Goal: Transaction & Acquisition: Purchase product/service

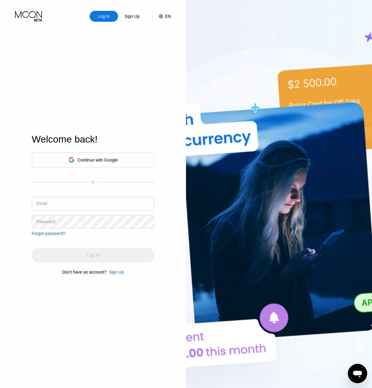
type input "[EMAIL_ADDRESS][DOMAIN_NAME]"
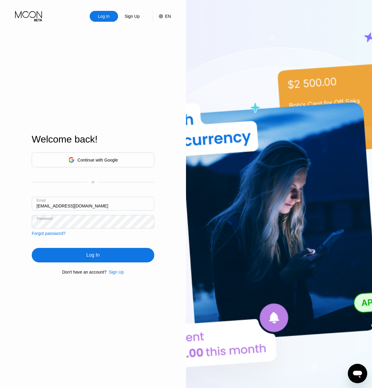
click at [166, 242] on div "Log In Sign Up EN Language English Save Welcome back! Continue with Google or E…" at bounding box center [93, 213] width 186 height 427
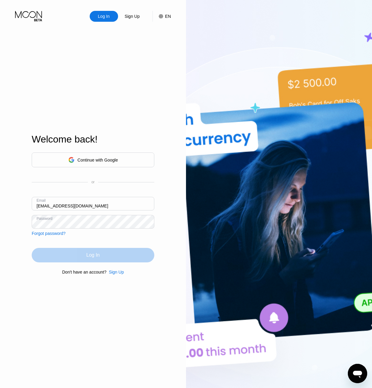
click at [130, 254] on div "Log In" at bounding box center [93, 255] width 123 height 14
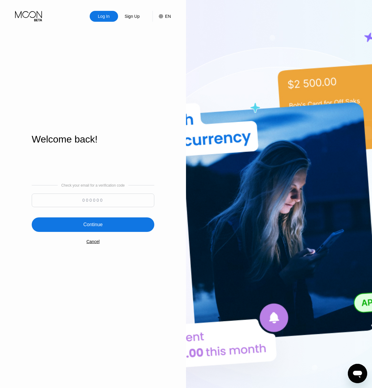
click at [63, 203] on input at bounding box center [93, 201] width 123 height 14
paste input "219885"
type input "219885"
click at [85, 226] on div "Continue" at bounding box center [92, 225] width 19 height 6
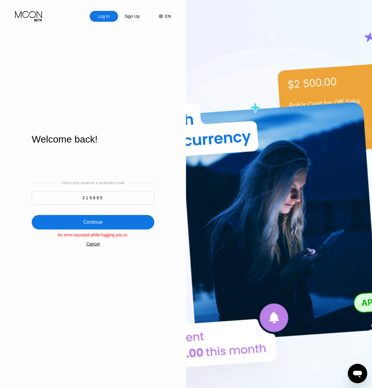
click at [118, 225] on div "Continue" at bounding box center [93, 222] width 123 height 14
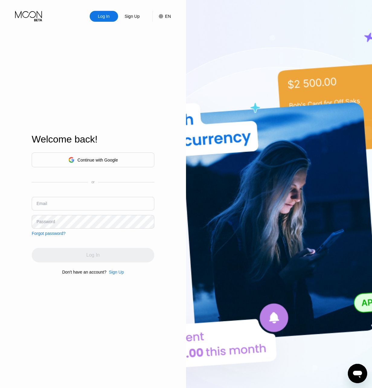
type input "[EMAIL_ADDRESS][DOMAIN_NAME]"
click at [93, 115] on div "Welcome back! Continue with Google or Email iykbqrqehmjm@hotmail.com Password F…" at bounding box center [93, 204] width 123 height 427
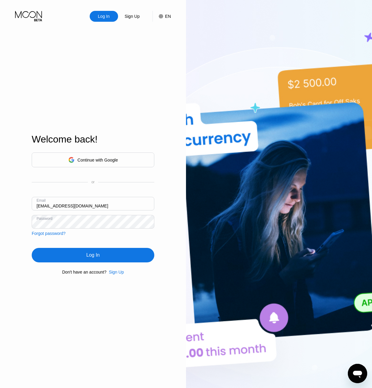
click at [87, 256] on div "Log In" at bounding box center [92, 255] width 13 height 6
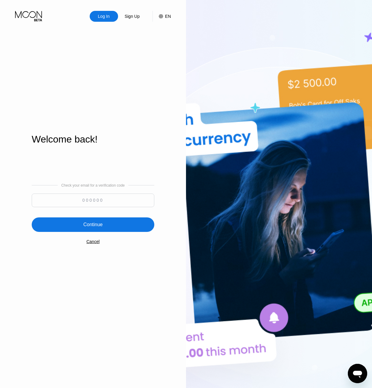
click at [86, 198] on input at bounding box center [93, 201] width 123 height 14
type input "663825"
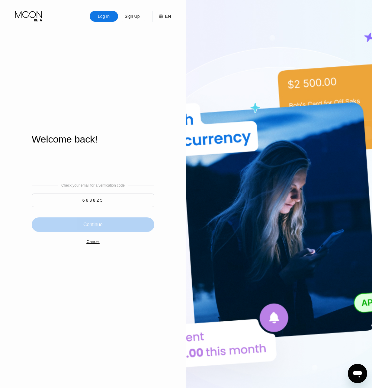
click at [88, 227] on div "Continue" at bounding box center [92, 225] width 19 height 6
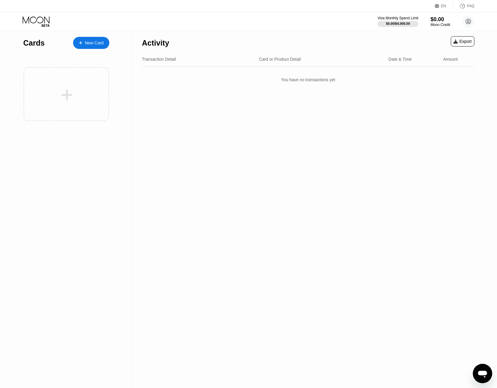
click at [310, 115] on div "Activity Export Transaction Detail Card or Product Detail Date & Time Amount Yo…" at bounding box center [308, 209] width 350 height 357
click at [44, 21] on icon at bounding box center [37, 21] width 28 height 11
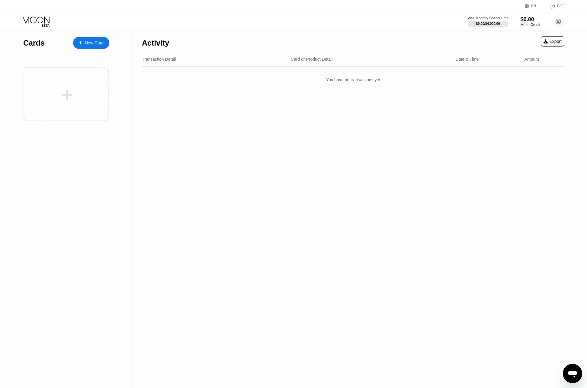
click at [36, 24] on icon at bounding box center [37, 21] width 28 height 11
click at [372, 22] on icon at bounding box center [558, 21] width 5 height 5
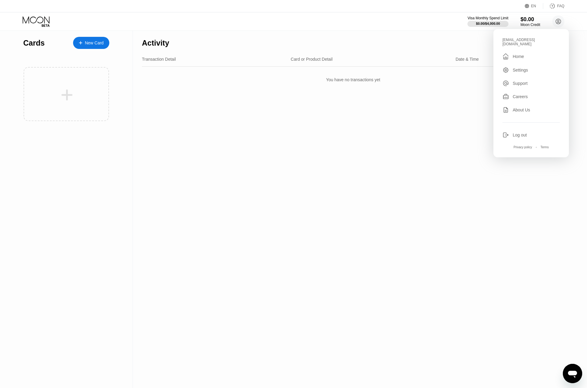
click at [372, 54] on div "Home" at bounding box center [518, 56] width 11 height 5
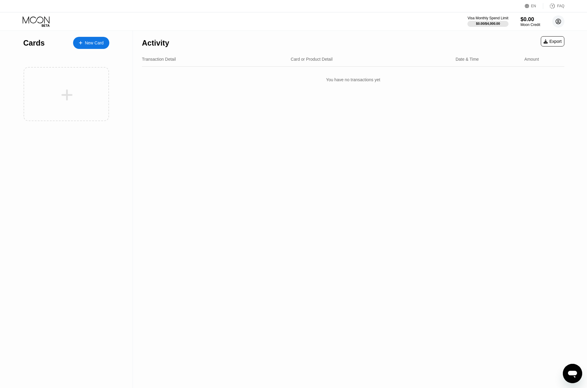
click at [372, 20] on icon at bounding box center [558, 21] width 3 height 3
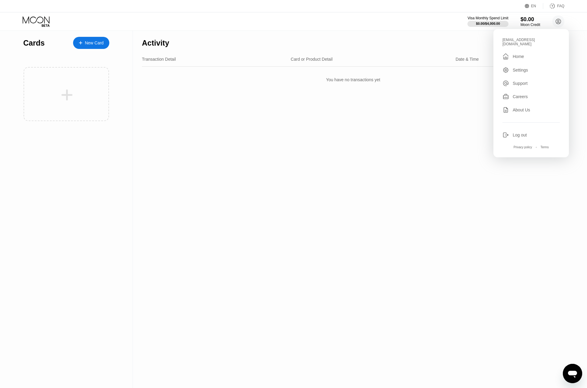
click at [372, 55] on div "Home" at bounding box center [518, 56] width 11 height 5
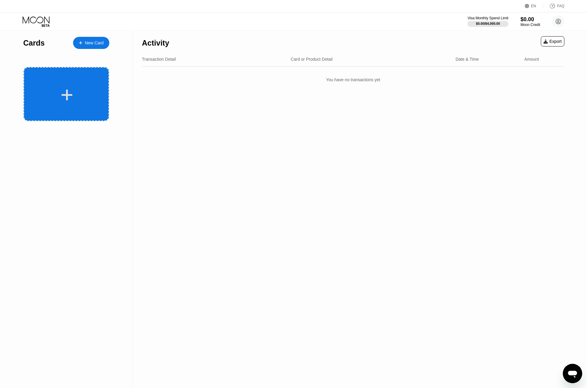
click at [62, 88] on div at bounding box center [66, 94] width 85 height 54
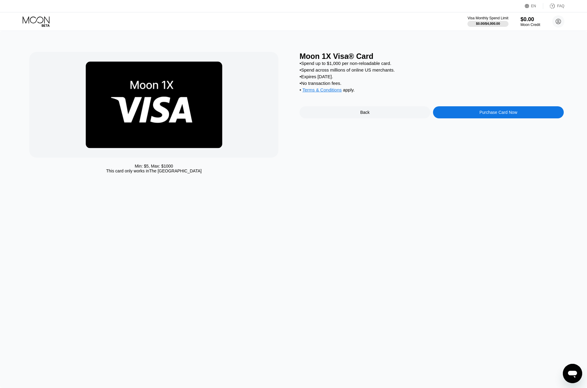
drag, startPoint x: 343, startPoint y: 80, endPoint x: 298, endPoint y: 79, distance: 45.3
click at [298, 79] on div "Min: $ 5 , Max: $ 1000 This card only works in The United States Moon 1X Visa® …" at bounding box center [293, 114] width 528 height 124
click at [376, 68] on div "• Spend up to $1,000 per non-reloadable card. • Spend across millions of online…" at bounding box center [431, 78] width 264 height 35
click at [360, 207] on div "Min: $ 5 , Max: $ 1000 This card only works in The United States Moon 1X Visa® …" at bounding box center [293, 209] width 587 height 357
click at [378, 188] on div "Min: $ 5 , Max: $ 1000 This card only works in The United States Moon 1X Visa® …" at bounding box center [293, 209] width 587 height 357
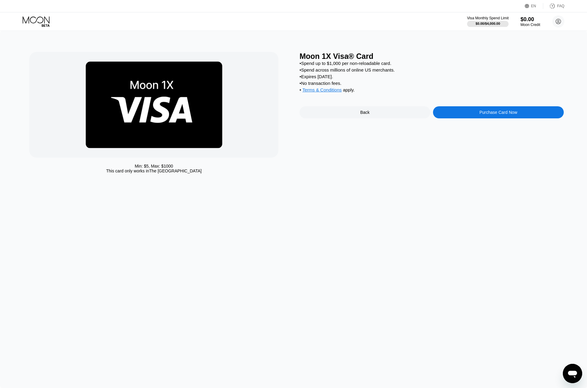
click at [495, 22] on div "$0.00 / $4,000.00" at bounding box center [487, 24] width 24 height 4
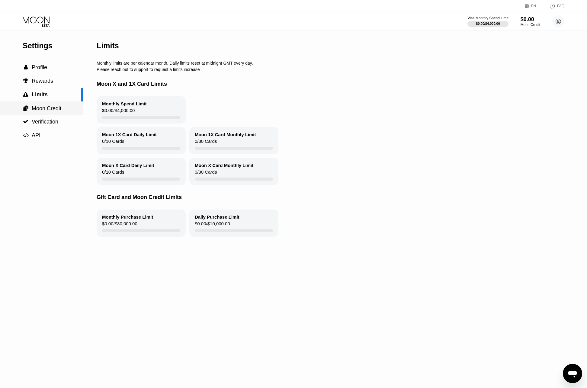
click at [41, 111] on span "Moon Credit" at bounding box center [47, 108] width 30 height 6
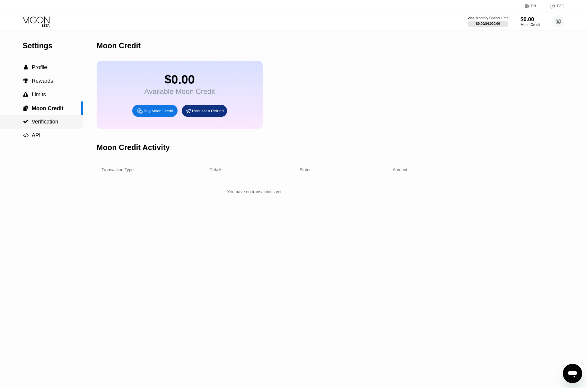
click at [49, 123] on span "Verification" at bounding box center [45, 122] width 27 height 6
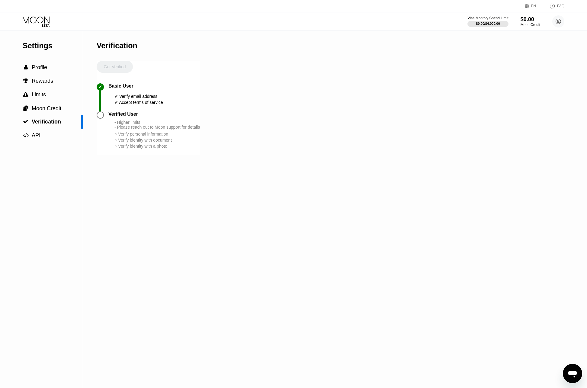
click at [42, 22] on icon at bounding box center [36, 19] width 27 height 7
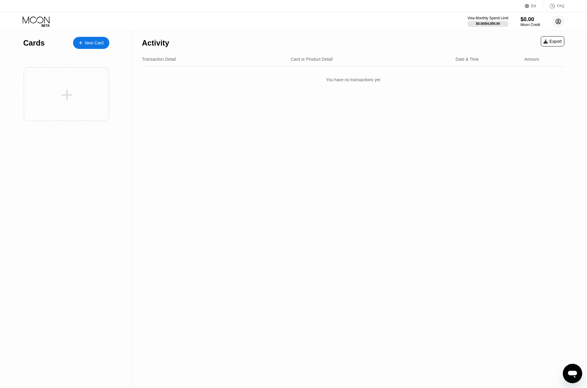
click at [558, 21] on icon at bounding box center [558, 21] width 3 height 3
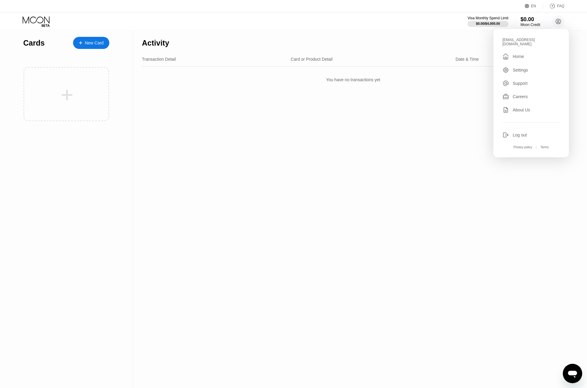
click at [559, 6] on div "FAQ" at bounding box center [560, 6] width 7 height 4
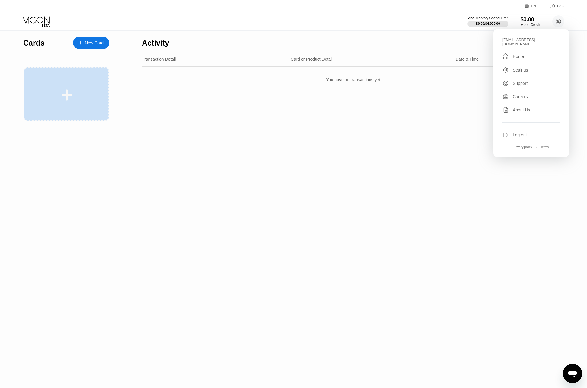
click at [71, 91] on icon at bounding box center [67, 95] width 12 height 14
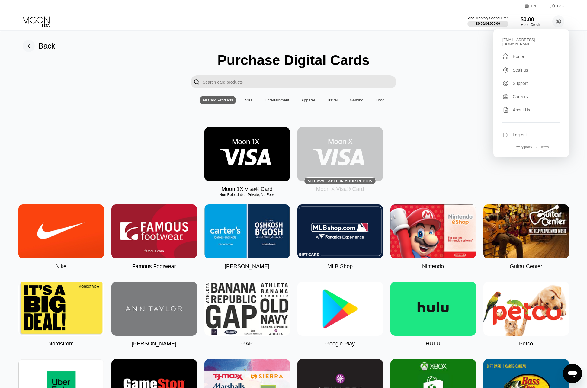
click at [254, 163] on img at bounding box center [246, 154] width 85 height 54
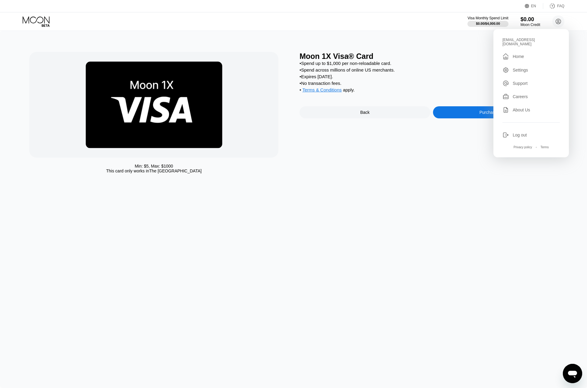
click at [476, 118] on div "Purchase Card Now" at bounding box center [498, 112] width 131 height 12
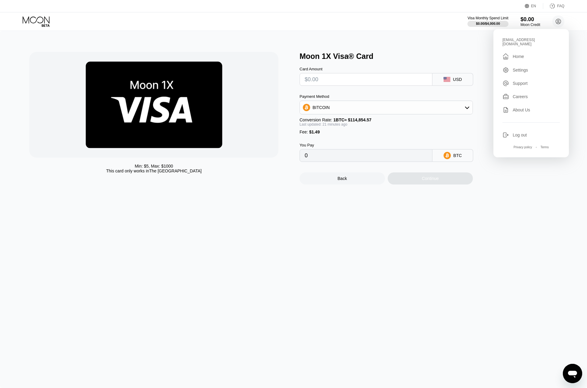
click at [535, 212] on div "Min: $ 5 , Max: $ 1000 This card only works in The United States Moon 1X Visa® …" at bounding box center [293, 209] width 587 height 357
click at [491, 24] on div "$0.00 / $4,000.00" at bounding box center [487, 24] width 24 height 4
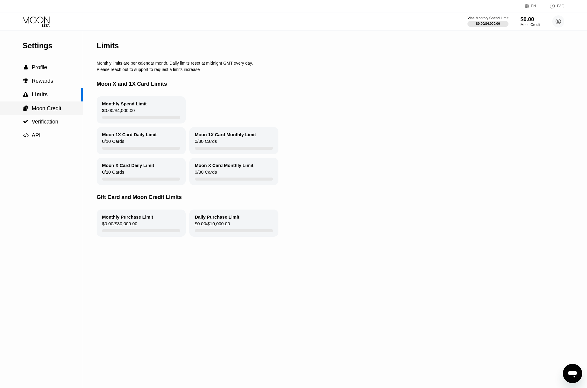
click at [52, 109] on span "Moon Credit" at bounding box center [47, 108] width 30 height 6
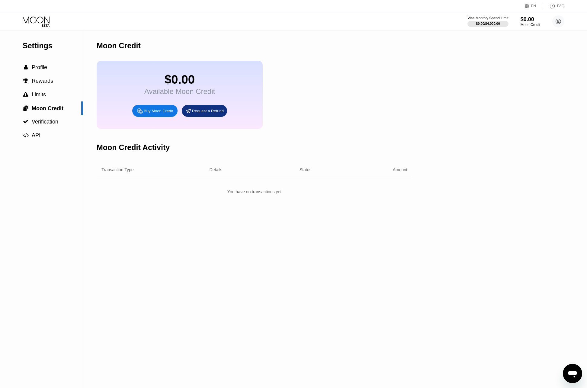
click at [156, 114] on div "Buy Moon Credit" at bounding box center [158, 110] width 29 height 5
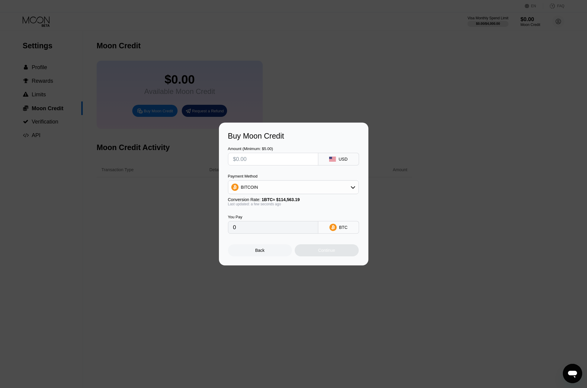
click at [281, 185] on div "BITCOIN" at bounding box center [293, 187] width 130 height 12
click at [283, 216] on div "USDT on TRON" at bounding box center [297, 217] width 114 height 5
type input "0.00"
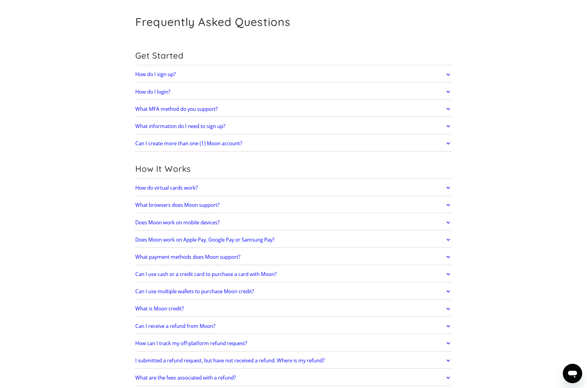
scroll to position [30, 0]
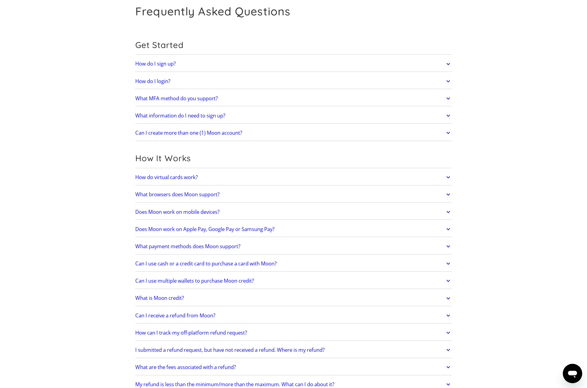
click at [448, 230] on icon at bounding box center [448, 229] width 4 height 2
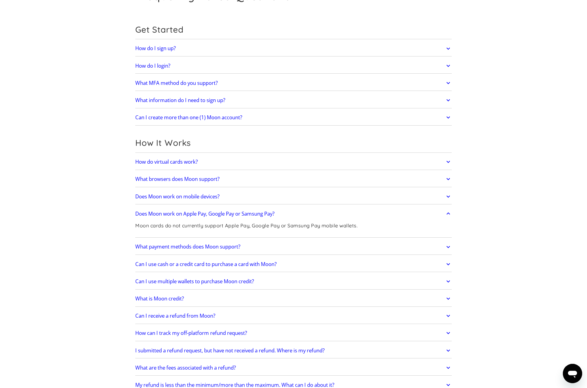
scroll to position [60, 0]
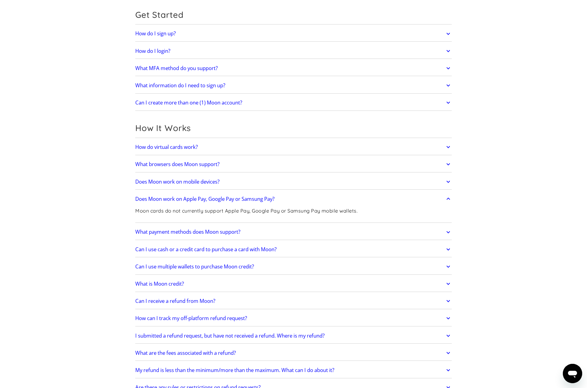
click at [450, 231] on icon at bounding box center [448, 232] width 7 height 11
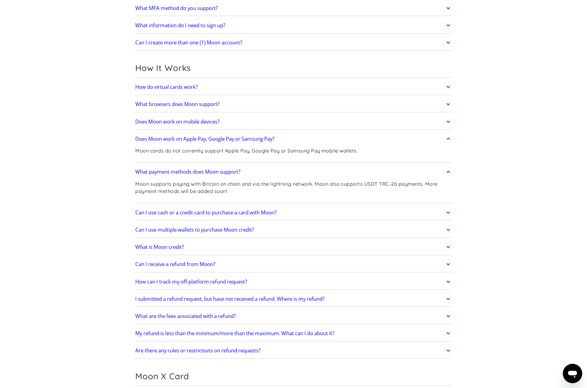
scroll to position [121, 0]
click at [451, 301] on icon at bounding box center [448, 298] width 7 height 11
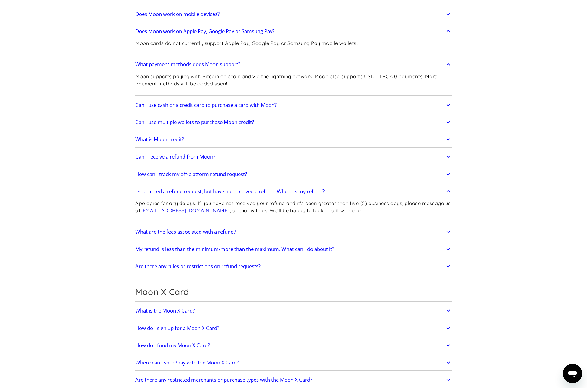
scroll to position [242, 0]
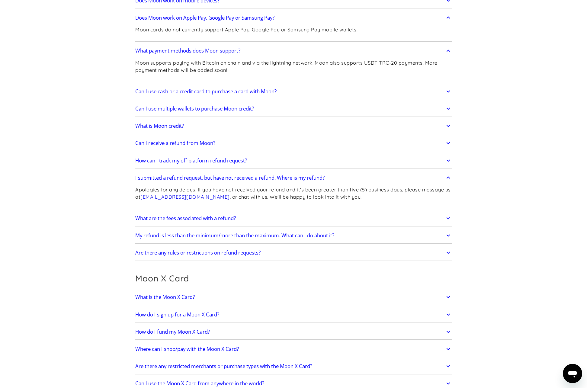
click at [448, 217] on icon at bounding box center [448, 218] width 7 height 11
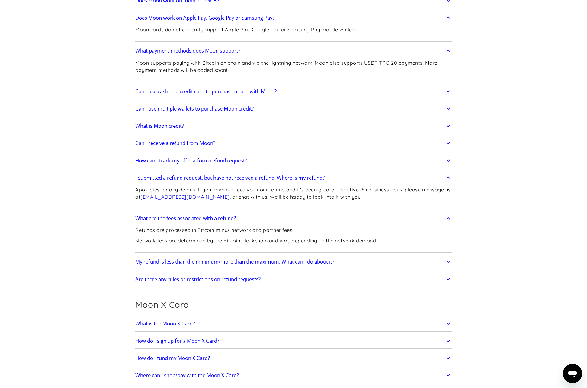
click at [448, 260] on icon at bounding box center [448, 261] width 7 height 11
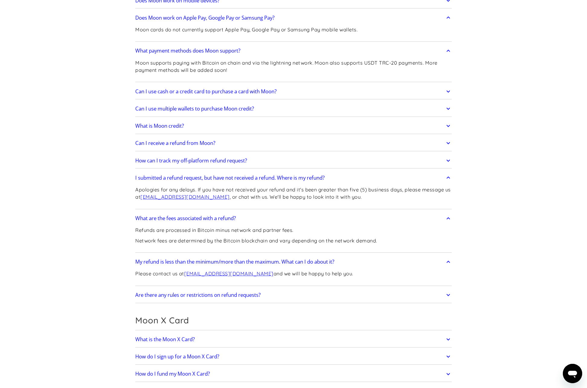
click at [450, 294] on icon at bounding box center [448, 295] width 7 height 11
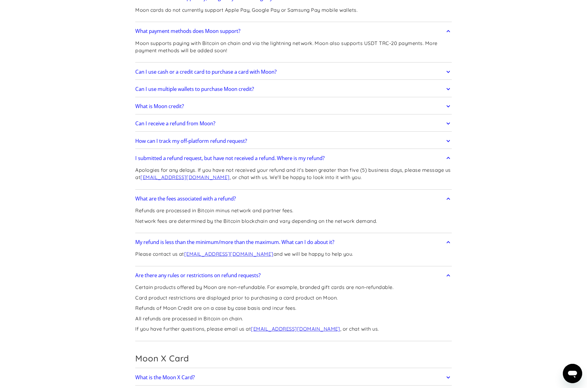
scroll to position [272, 0]
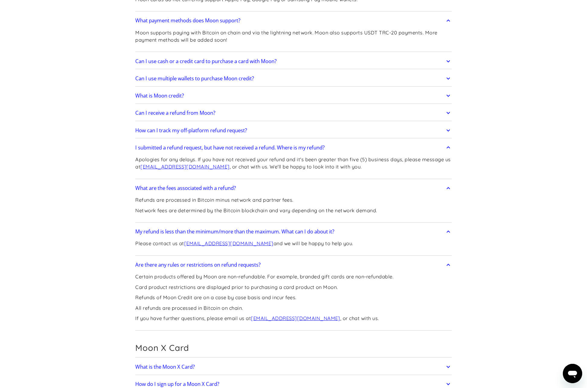
click at [445, 113] on icon at bounding box center [448, 112] width 7 height 11
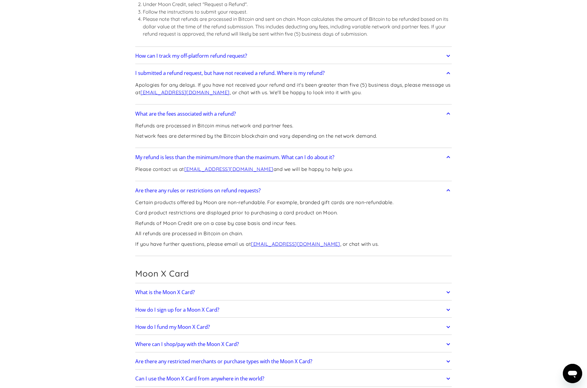
scroll to position [453, 0]
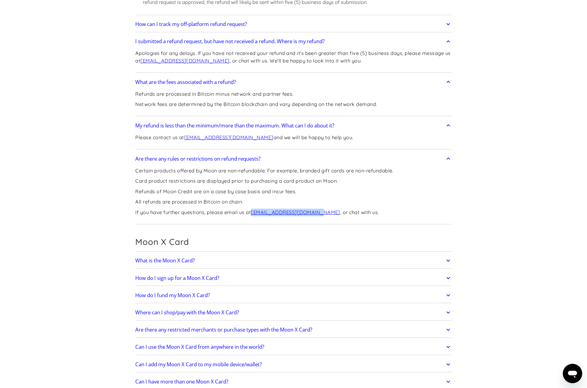
drag, startPoint x: 253, startPoint y: 212, endPoint x: 320, endPoint y: 216, distance: 67.1
click at [320, 216] on div "Certain products offered by Moon are non-refundable. For example, branded gift …" at bounding box center [264, 194] width 258 height 58
copy p "support@paywithmoon.com"
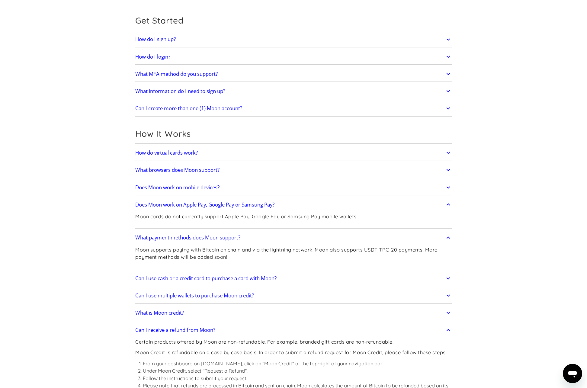
scroll to position [30, 0]
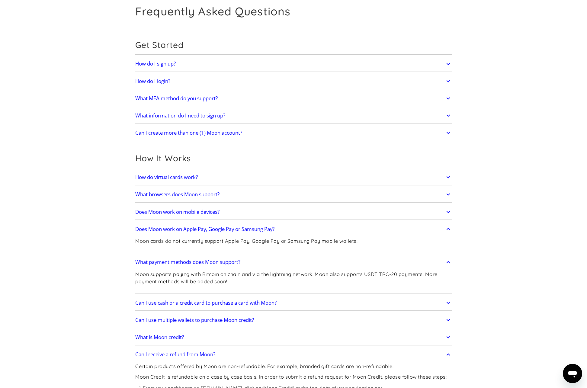
click at [450, 176] on icon at bounding box center [448, 177] width 7 height 11
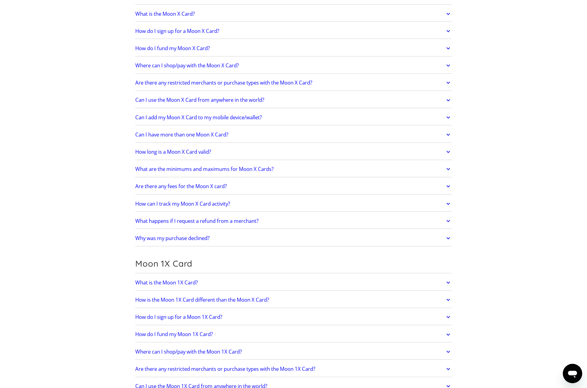
scroll to position [725, 0]
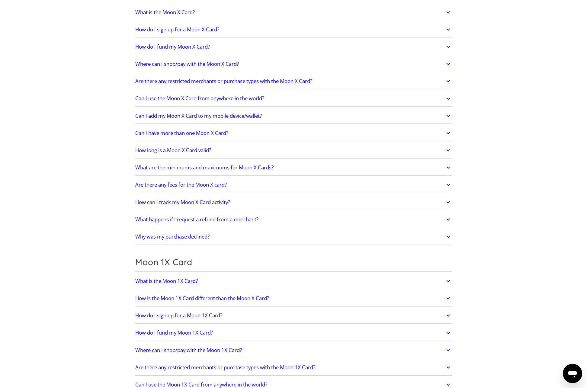
click at [447, 219] on icon at bounding box center [448, 220] width 4 height 2
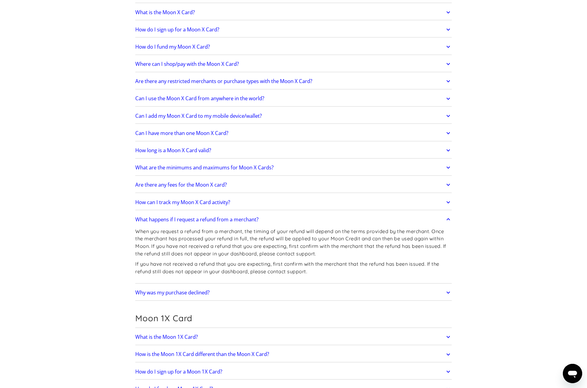
click at [448, 114] on icon at bounding box center [448, 115] width 7 height 11
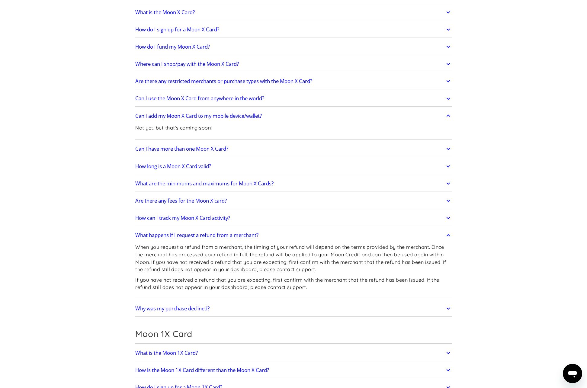
click at [446, 100] on icon at bounding box center [448, 98] width 7 height 11
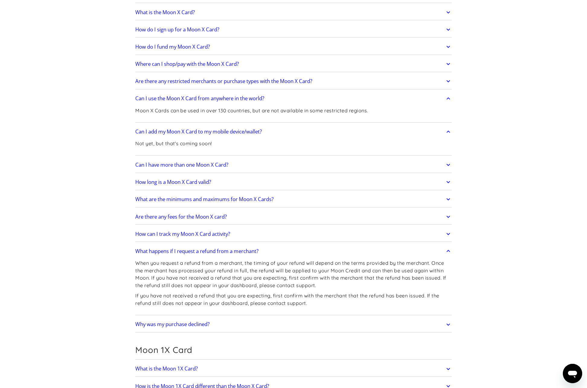
click at [512, 196] on section "Frequently Asked Questions Get Started How do I sign up? Head to paywithmoon.co…" at bounding box center [293, 197] width 587 height 1795
click at [446, 321] on icon at bounding box center [448, 324] width 7 height 11
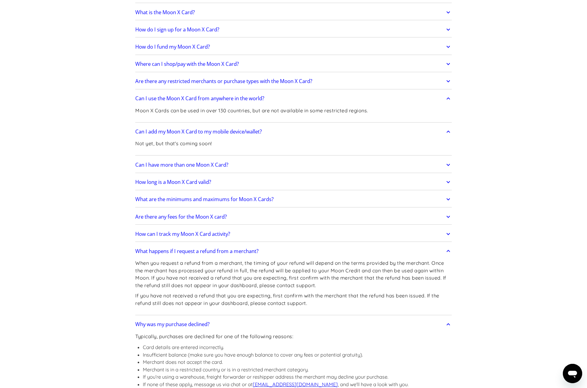
click at [500, 247] on section "Frequently Asked Questions Get Started How do I sign up? Head to paywithmoon.co…" at bounding box center [293, 230] width 587 height 1860
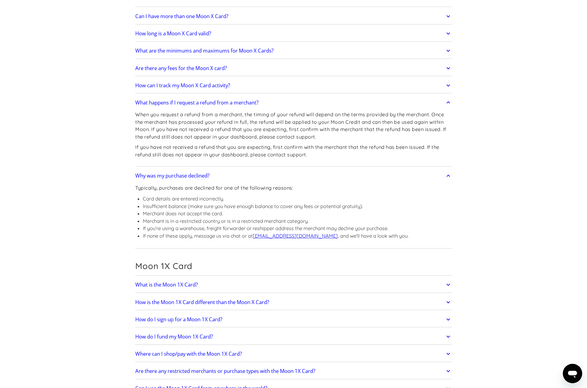
scroll to position [875, 0]
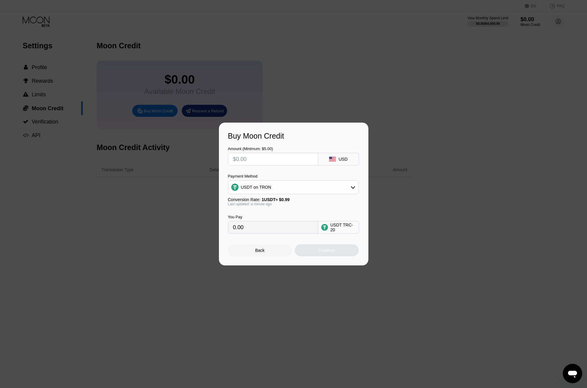
click at [467, 130] on div "Buy Moon Credit Amount (Minimum: $5.00) USD Payment Method USDT on TRON Convers…" at bounding box center [293, 194] width 587 height 143
click at [259, 259] on div "Buy Moon Credit Amount (Minimum: $5.00) USD Payment Method USDT on TRON Convers…" at bounding box center [293, 194] width 149 height 143
click at [262, 252] on div "Back" at bounding box center [259, 250] width 9 height 5
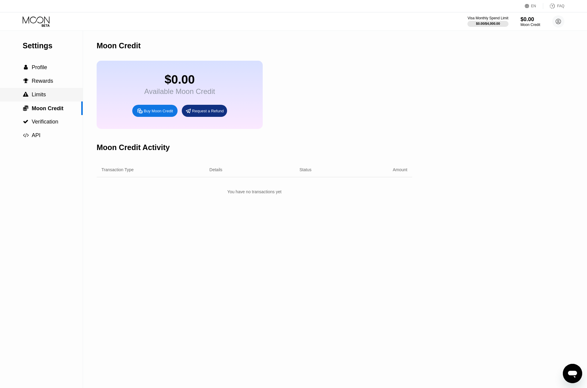
click at [39, 97] on span "Limits" at bounding box center [39, 94] width 14 height 6
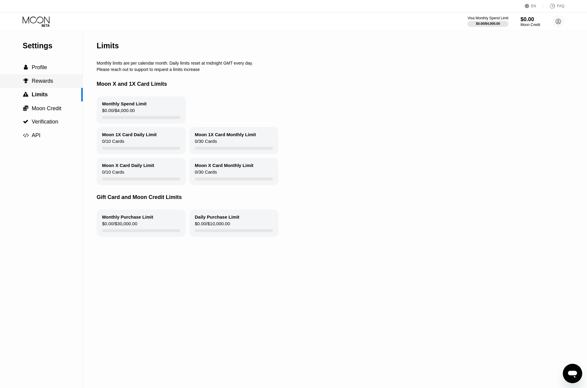
click at [42, 82] on span "Rewards" at bounding box center [42, 81] width 21 height 6
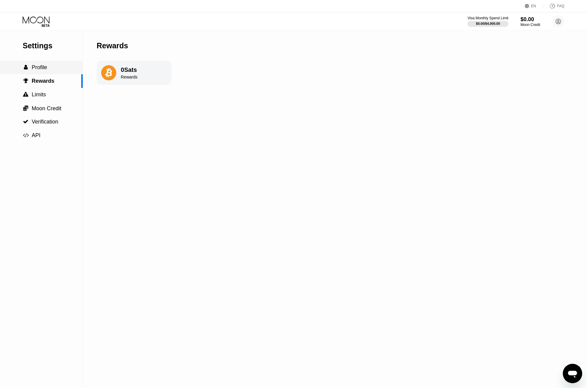
click at [39, 64] on div " Profile" at bounding box center [41, 68] width 83 height 14
click at [344, 107] on div "Settings  Profile  Rewards  Limits  Moon Credit  Verification  API Profil…" at bounding box center [293, 209] width 587 height 357
click at [490, 20] on div "Visa Monthly Spend Limit" at bounding box center [488, 18] width 42 height 4
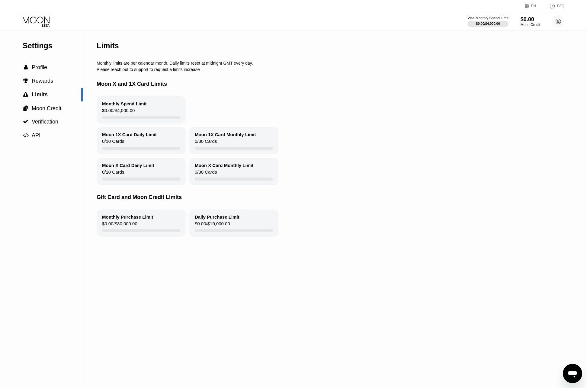
click at [405, 101] on div "Monthly Spend Limit $0.00 / $4,000.00" at bounding box center [331, 109] width 469 height 27
click at [409, 117] on div "Monthly Spend Limit $0.00 / $4,000.00" at bounding box center [331, 109] width 469 height 27
click at [490, 131] on div "Moon 1X Card Daily Limit 0 / 10 Cards Moon 1X Card Monthly Limit 0 / 30 Cards" at bounding box center [331, 140] width 469 height 27
